Goal: Task Accomplishment & Management: Complete application form

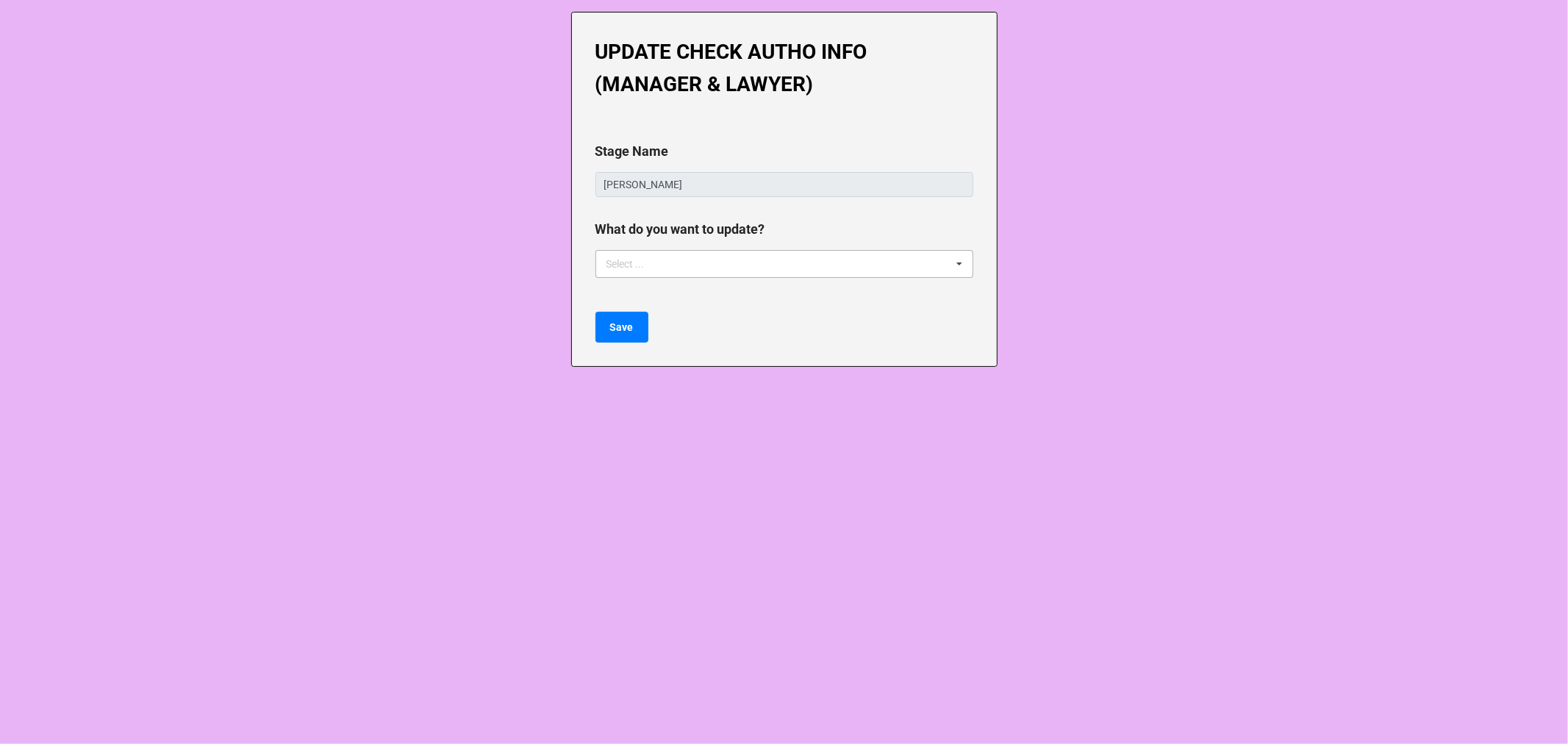
click at [603, 261] on div "Select ..." at bounding box center [635, 263] width 63 height 17
click at [626, 292] on span "Manager Update" at bounding box center [646, 291] width 76 height 12
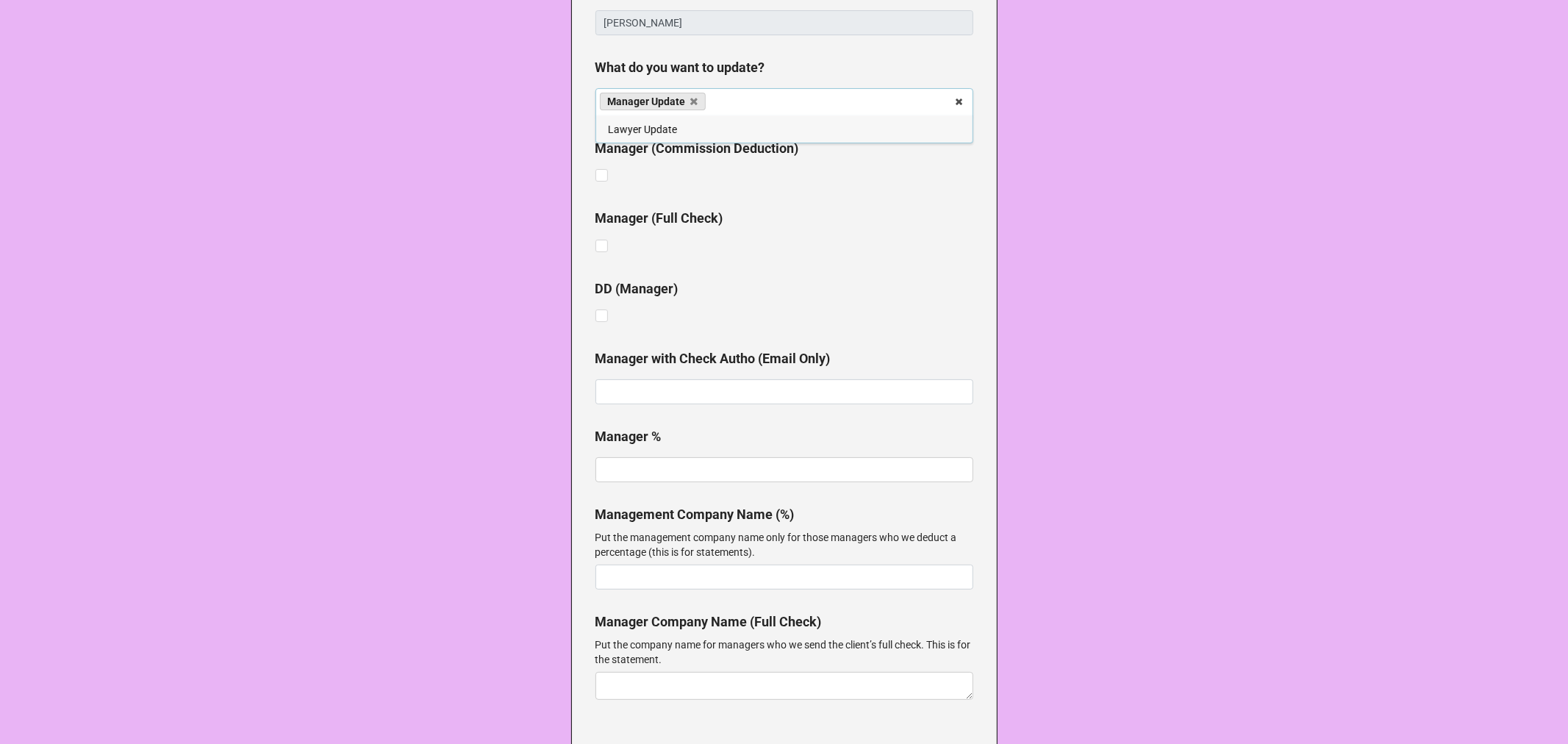
scroll to position [164, 0]
click at [930, 245] on div "Manager (Full Check)" at bounding box center [784, 230] width 378 height 48
click at [597, 168] on label at bounding box center [602, 168] width 13 height 0
checkbox input "false"
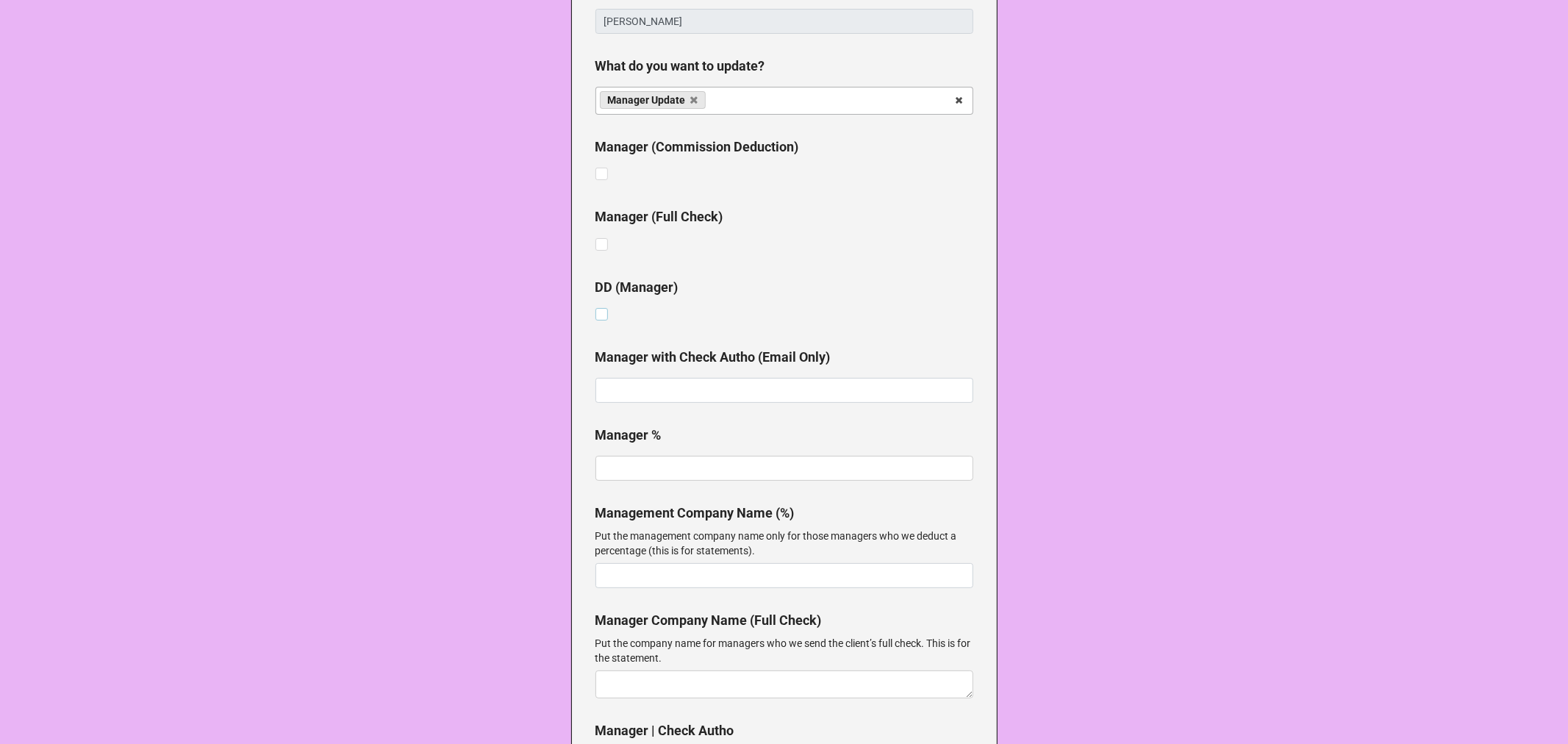
click at [595, 308] on label at bounding box center [602, 308] width 13 height 0
checkbox input "true"
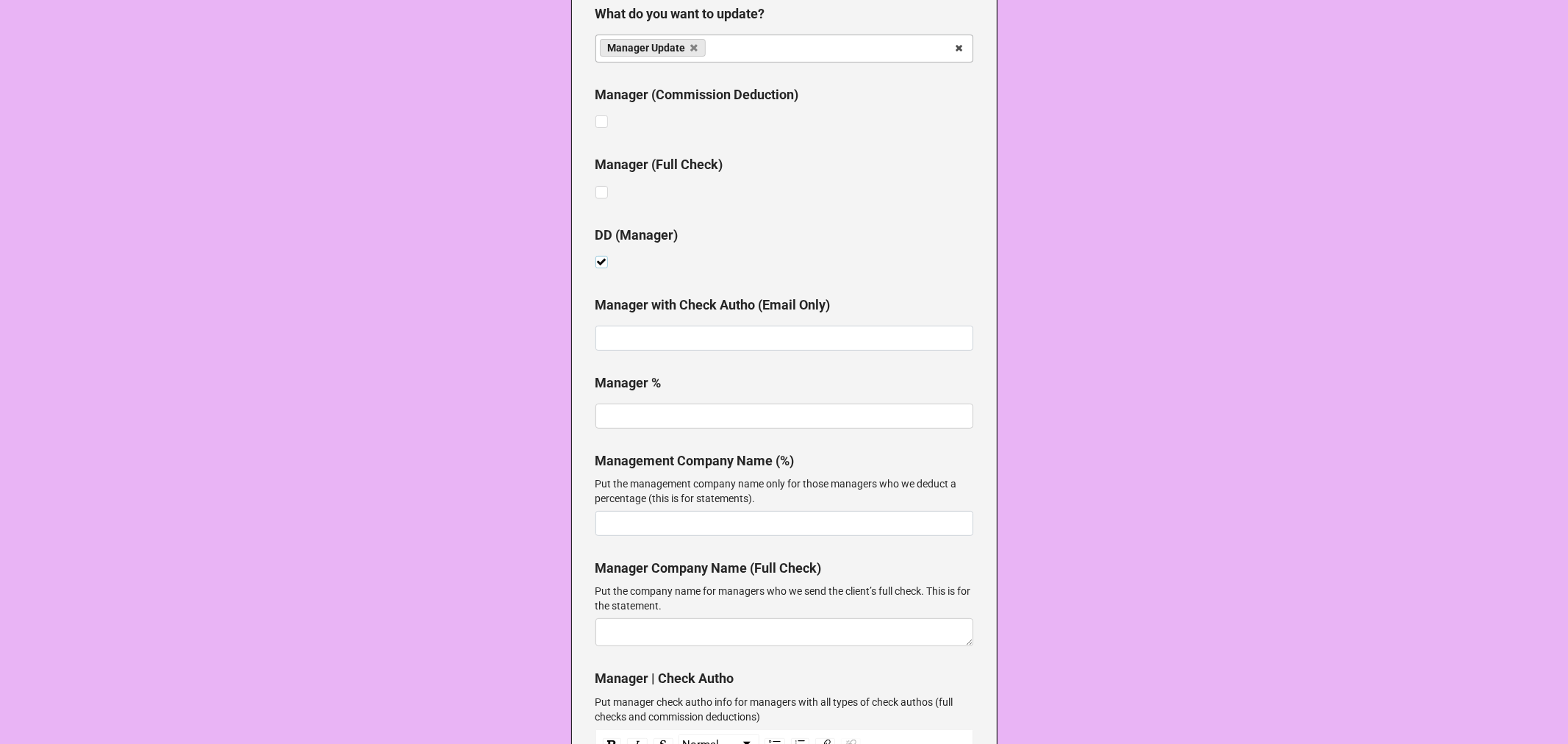
scroll to position [245, 0]
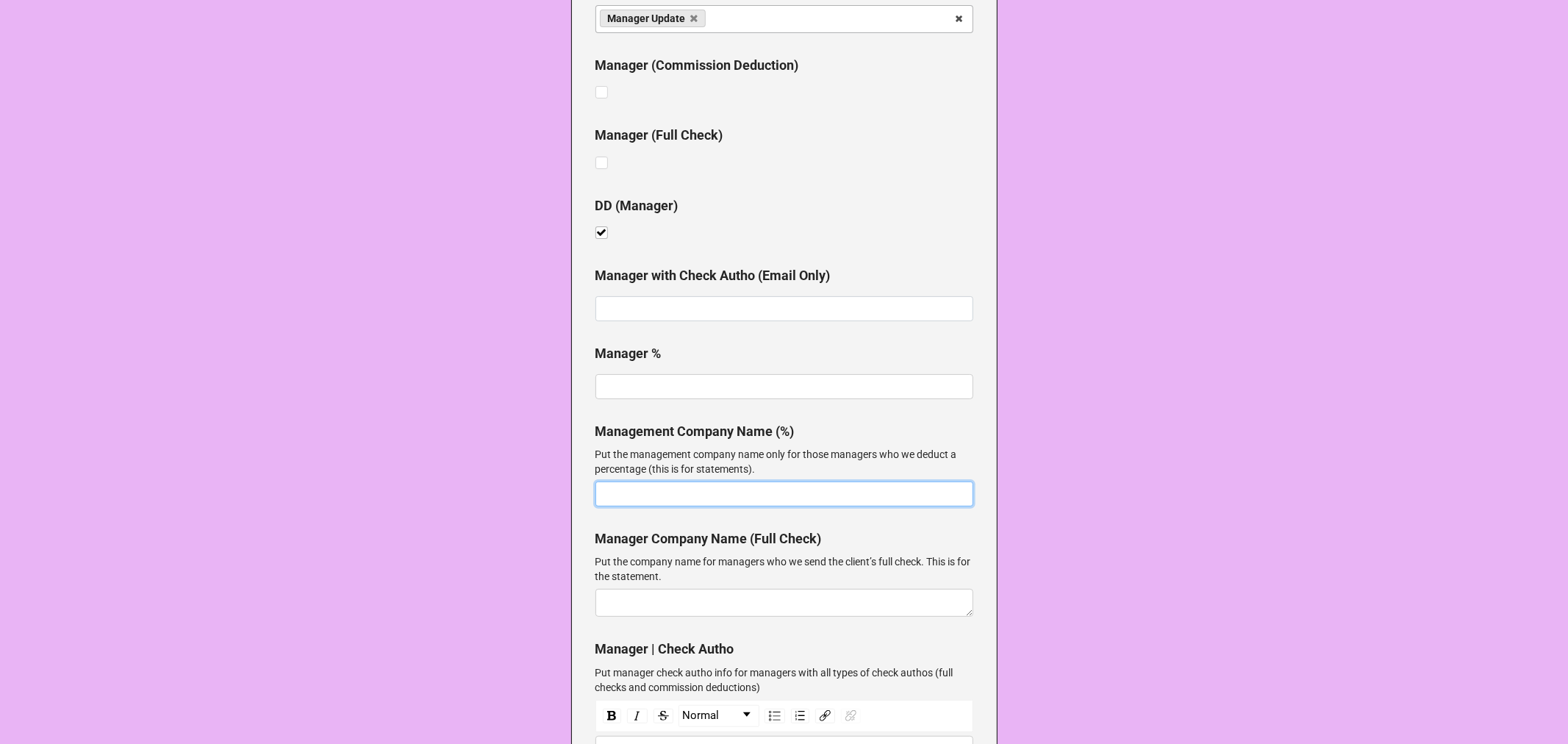
click at [716, 495] on input at bounding box center [784, 494] width 378 height 25
paste input "Midwest Talent Management Inc."
type input "Midwest Talent Management Inc."
click at [648, 385] on input "text" at bounding box center [784, 387] width 378 height 25
type input "15%"
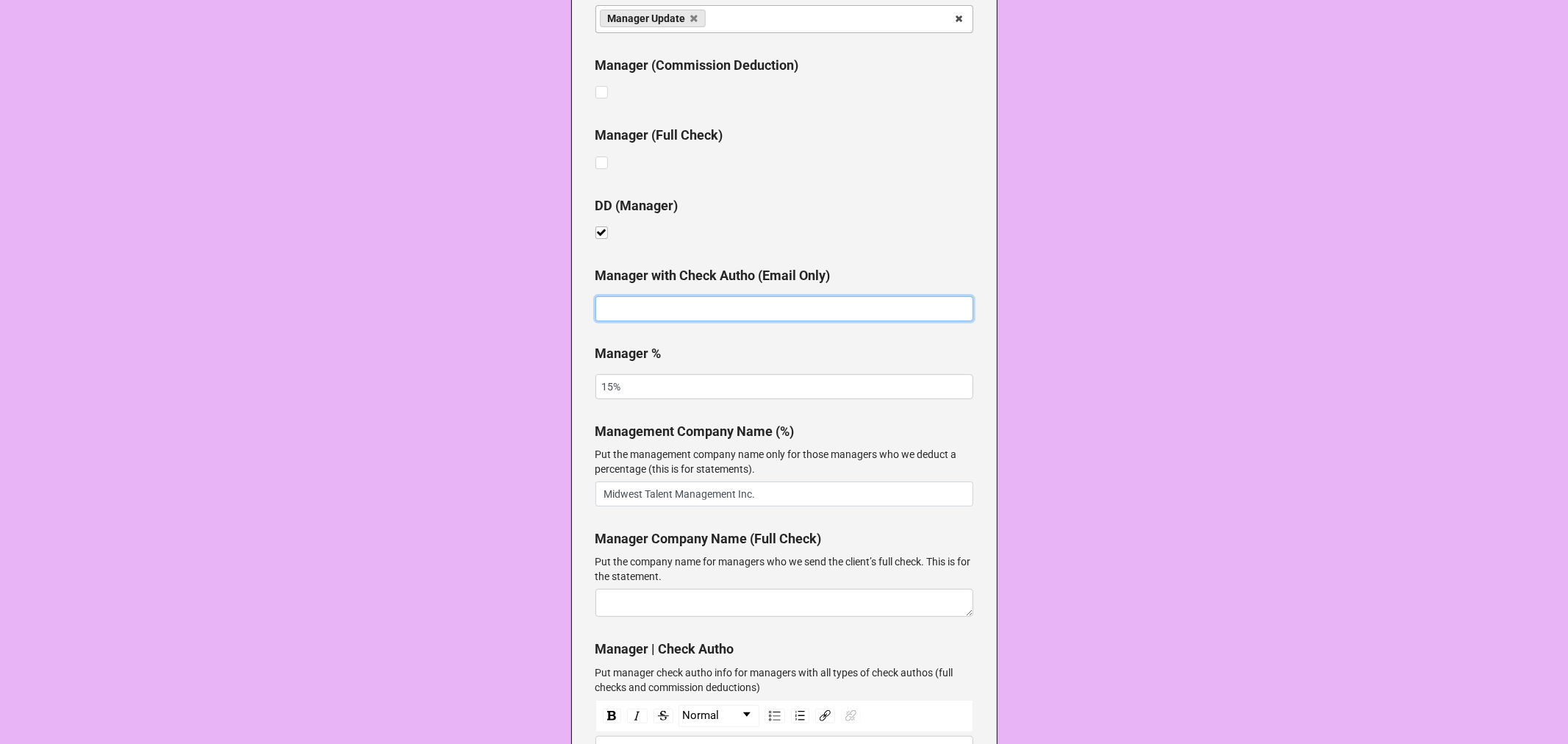
click at [643, 319] on input at bounding box center [784, 309] width 378 height 25
paste input "Business Affairs Midwest Talent Management <[EMAIL_ADDRESS][DOMAIN_NAME]>"
type input "Business Affairs Midwest Talent Management <[EMAIL_ADDRESS][DOMAIN_NAME]>"
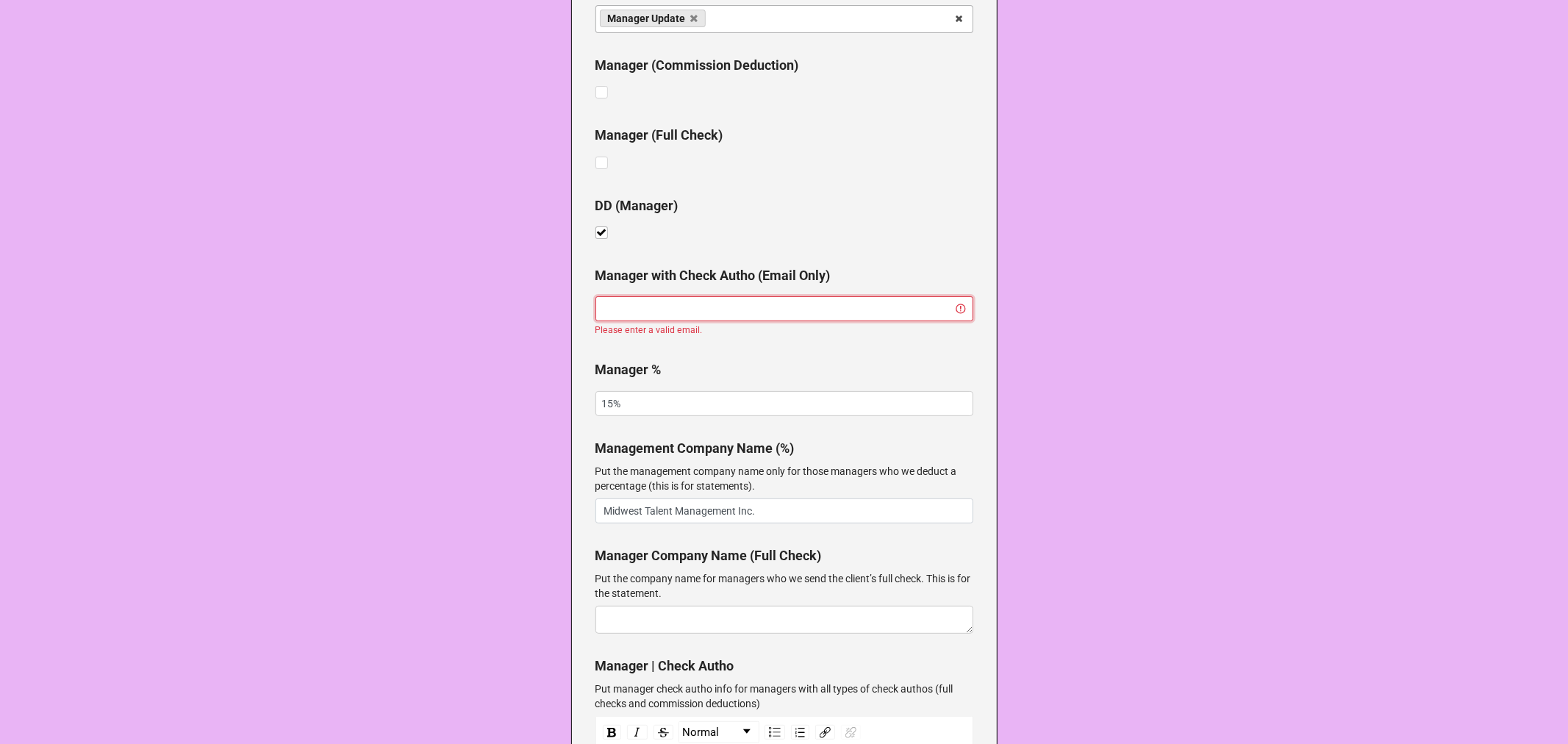
scroll to position [0, 0]
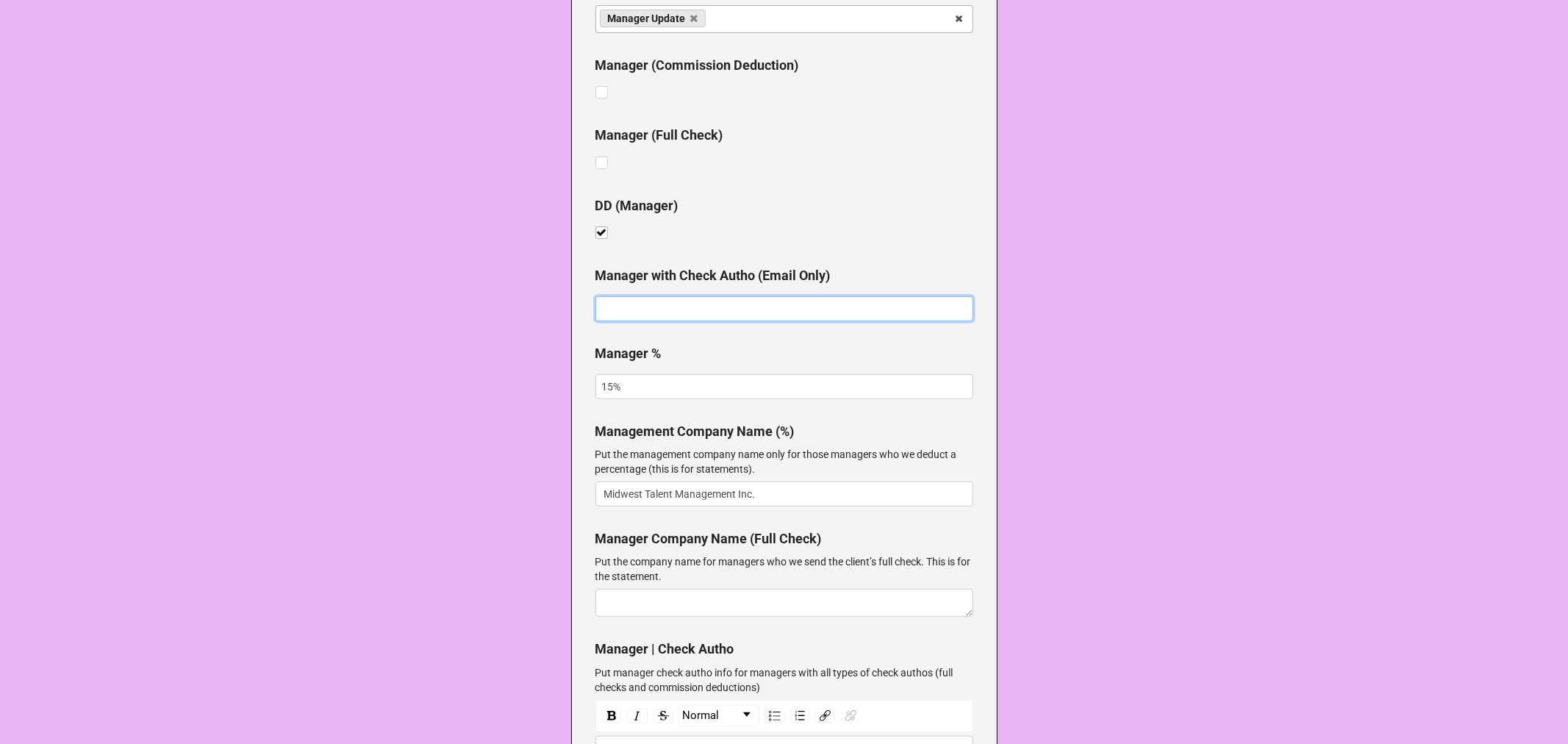
click at [666, 318] on input at bounding box center [784, 309] width 378 height 25
paste input "check scans to Midwest Talent Management at: [EMAIL_ADDRESS][DOMAIN_NAME]"
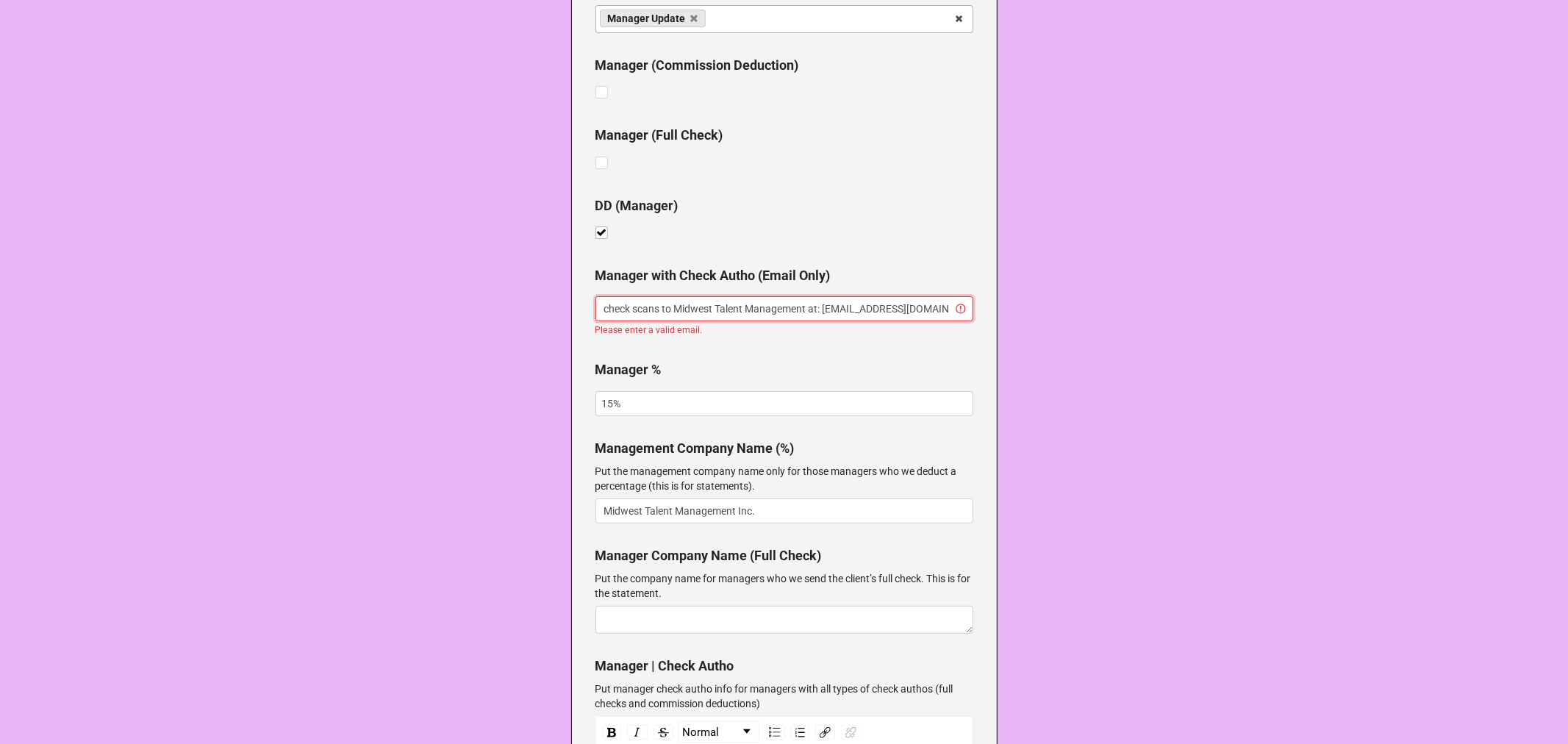
drag, startPoint x: 782, startPoint y: 308, endPoint x: 186, endPoint y: 299, distance: 596.1
click at [228, 299] on div "UPDATE CHECK AUTHO INFO (MANAGER & LAWYER) Stage Name [PERSON_NAME] What do you…" at bounding box center [784, 335] width 1568 height 1159
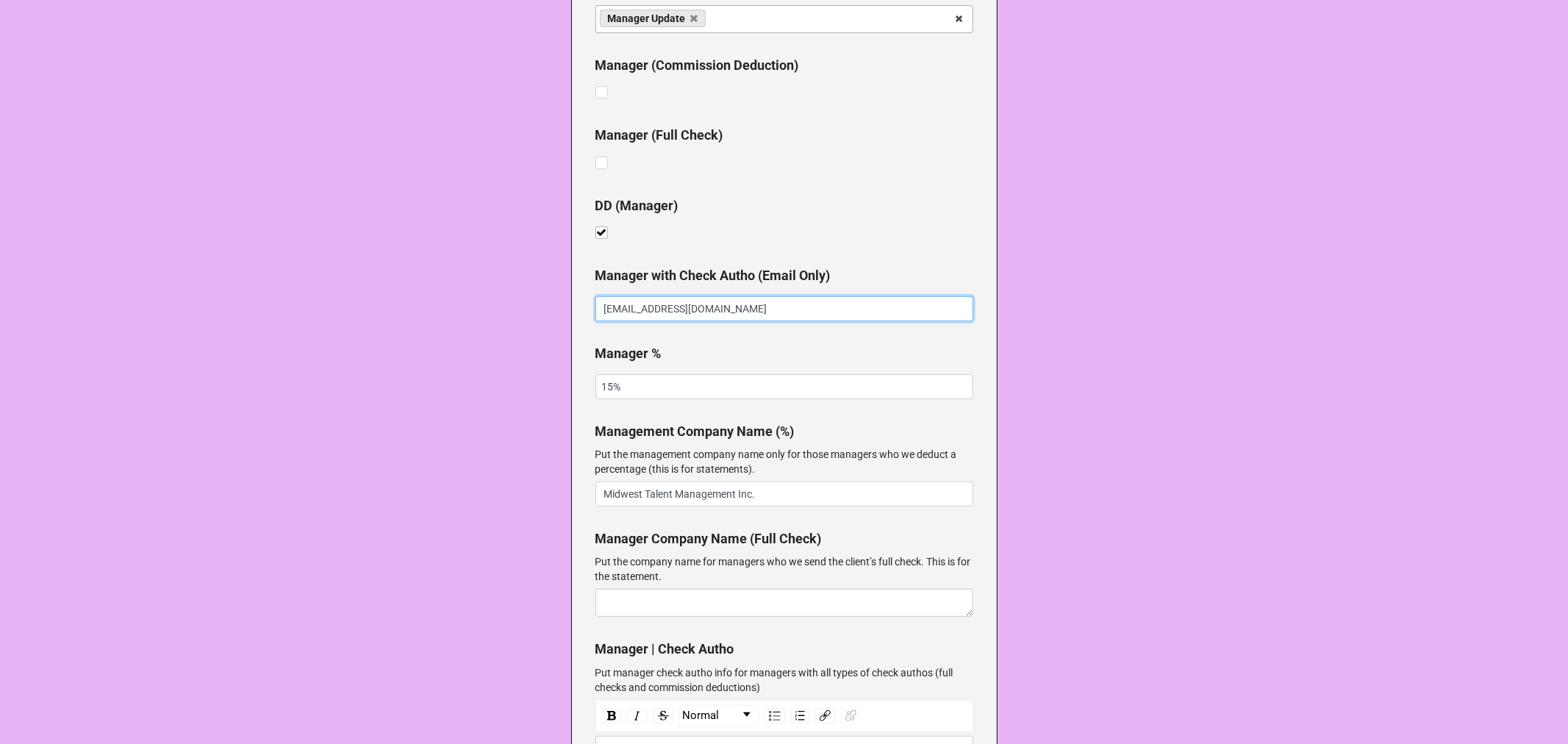
click at [807, 306] on input "[EMAIL_ADDRESS][DOMAIN_NAME]" at bounding box center [784, 309] width 378 height 25
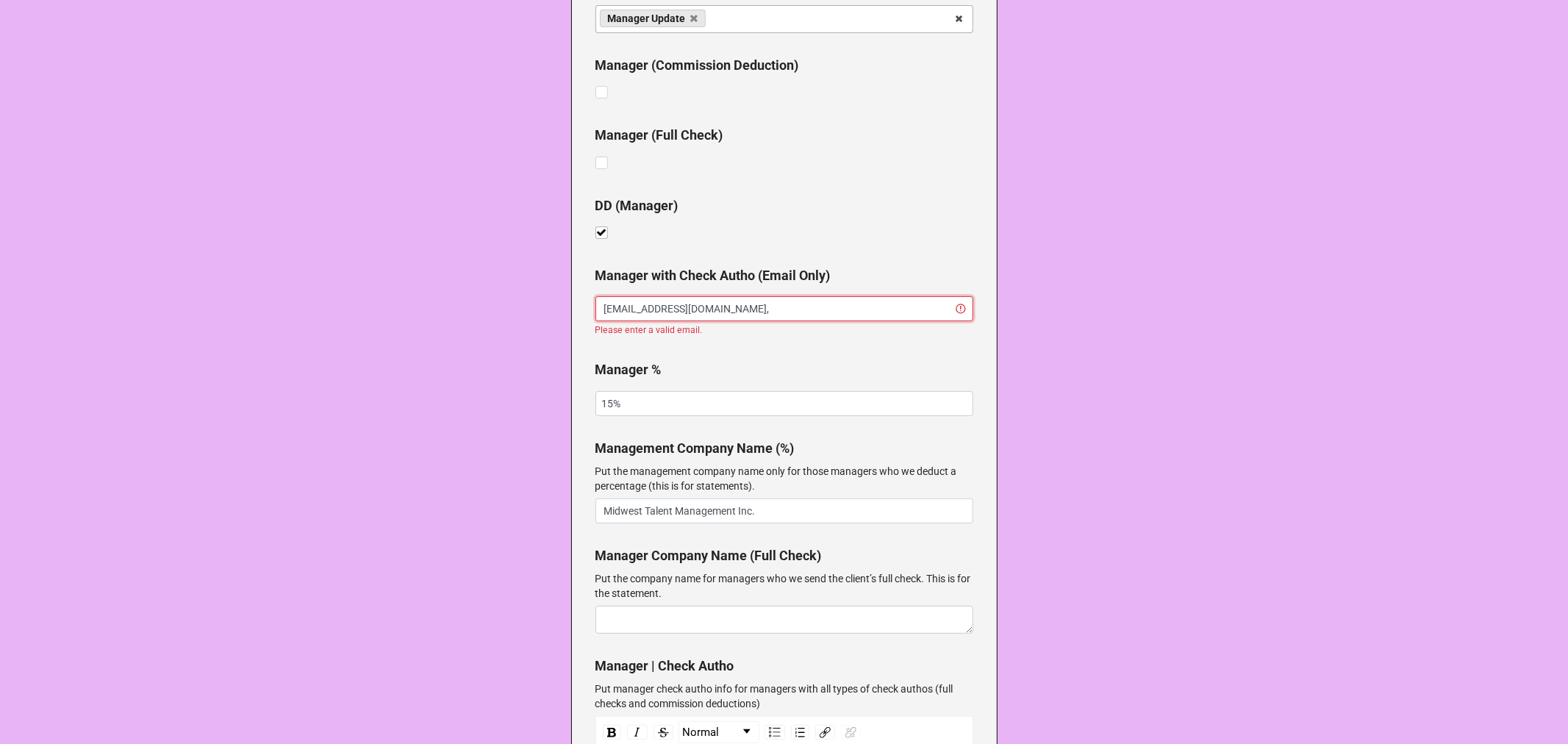
paste input "[PERSON_NAME] <[PERSON_NAME][EMAIL_ADDRESS][DOMAIN_NAME]>"
drag, startPoint x: 810, startPoint y: 306, endPoint x: 735, endPoint y: 307, distance: 75.0
click at [735, 307] on input "[EMAIL_ADDRESS][DOMAIN_NAME], [PERSON_NAME] <[PERSON_NAME][EMAIL_ADDRESS][DOMAI…" at bounding box center [784, 309] width 378 height 25
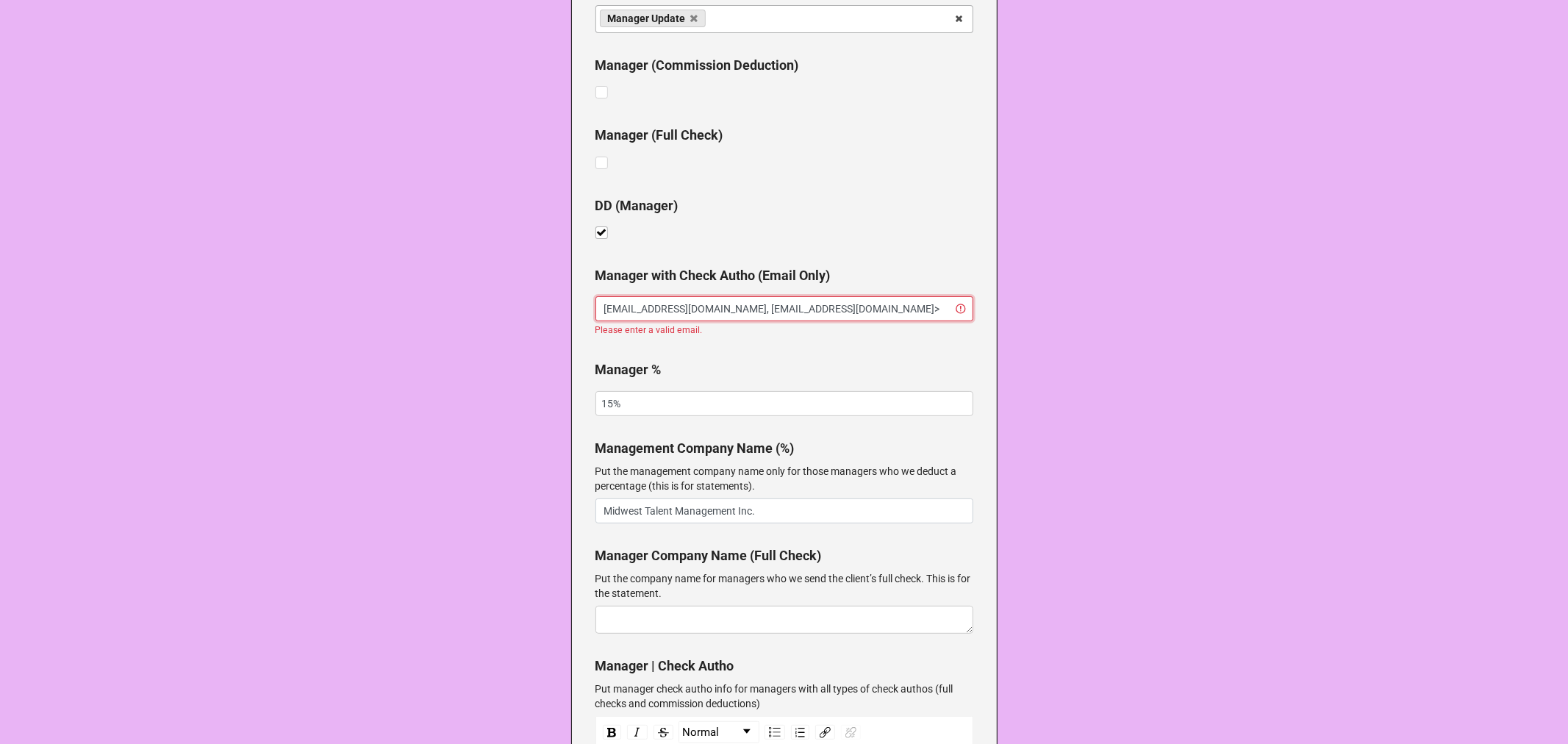
click at [924, 298] on input "[EMAIL_ADDRESS][DOMAIN_NAME], [EMAIL_ADDRESS][DOMAIN_NAME]>" at bounding box center [784, 309] width 378 height 25
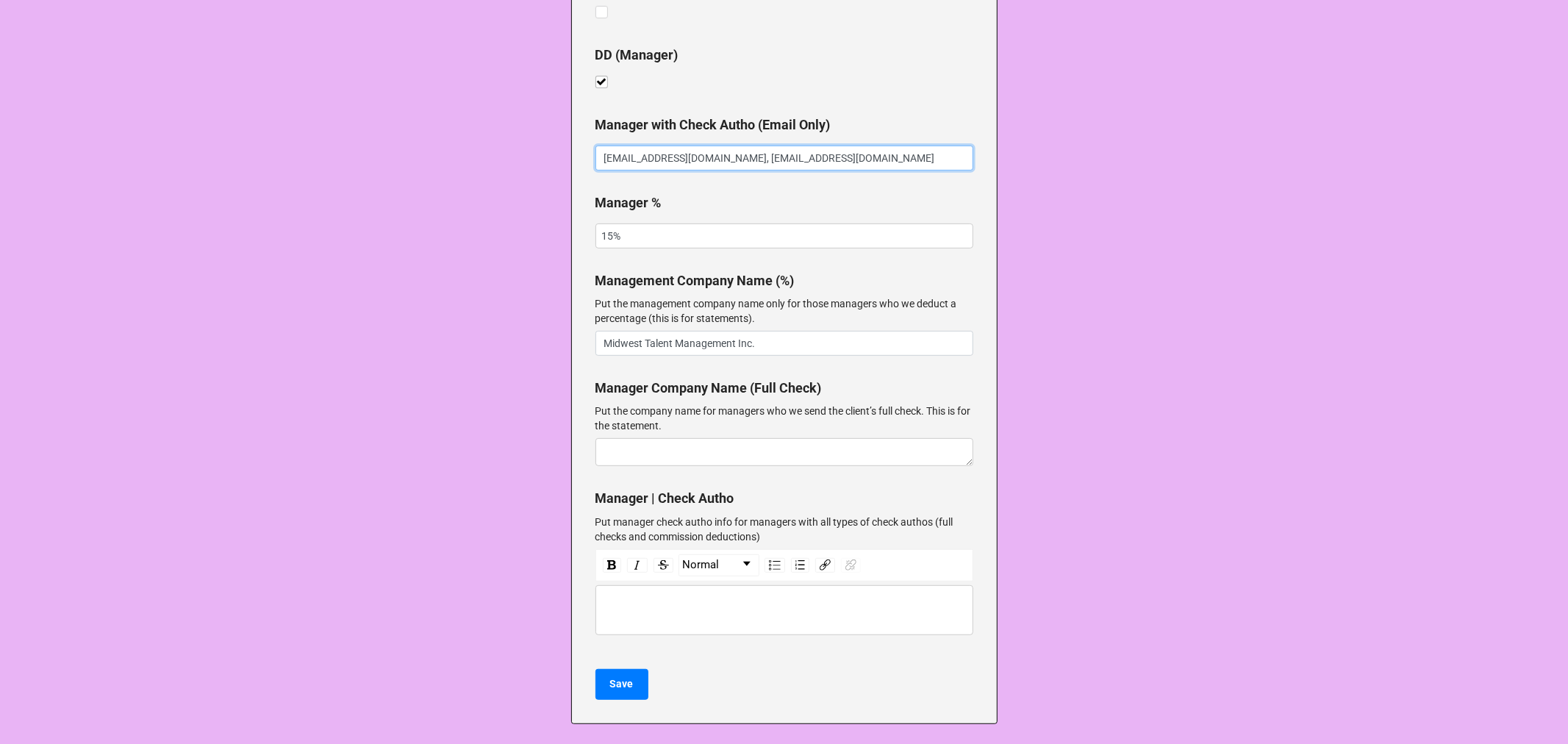
scroll to position [398, 0]
type input "[EMAIL_ADDRESS][DOMAIN_NAME], [EMAIL_ADDRESS][DOMAIN_NAME]"
click at [717, 601] on div "rdw-editor" at bounding box center [785, 608] width 364 height 17
click at [619, 681] on b "Save" at bounding box center [622, 682] width 24 height 16
